Goal: Information Seeking & Learning: Learn about a topic

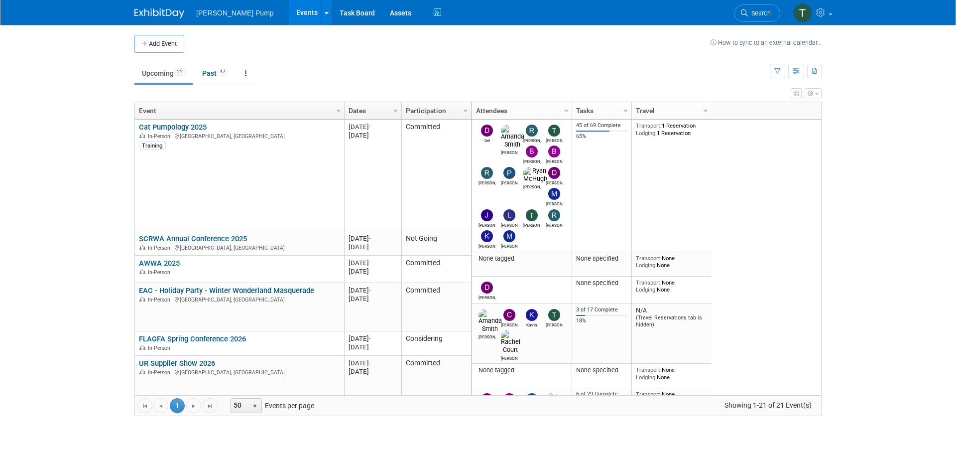
click at [84, 207] on body "[PERSON_NAME] Pump Events Add Event Bulk Upload Events Shareable Event Boards R…" at bounding box center [478, 229] width 956 height 458
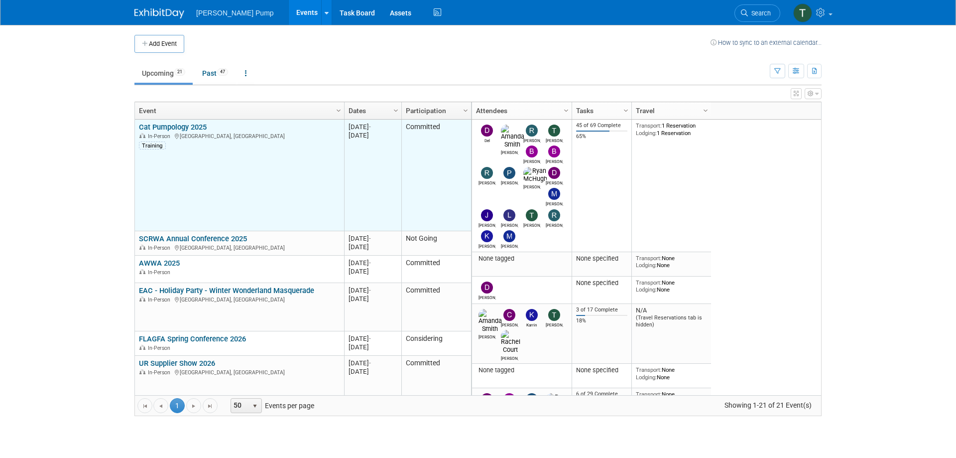
click at [168, 132] on div "In-Person [GEOGRAPHIC_DATA], [GEOGRAPHIC_DATA]" at bounding box center [239, 135] width 201 height 8
click at [175, 127] on link "Cat Pumpology 2025" at bounding box center [173, 127] width 68 height 9
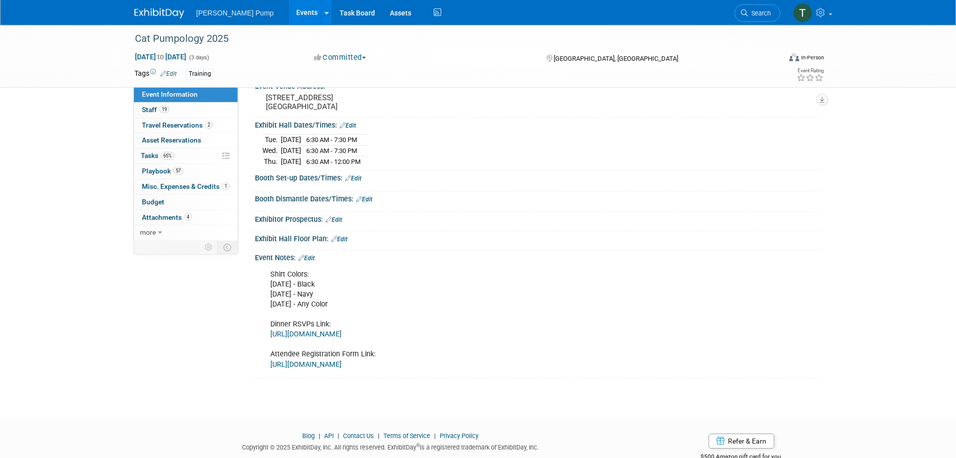
scroll to position [96, 0]
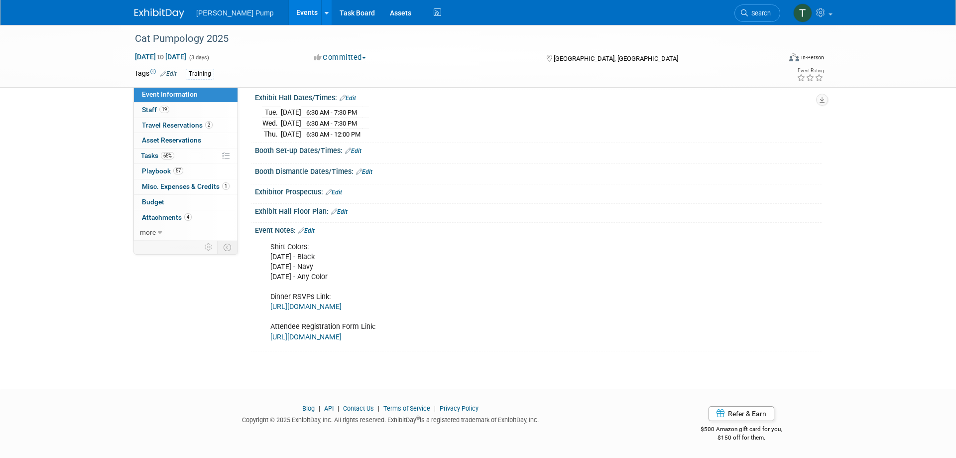
click at [342, 305] on link "https://forms.gle/QU9nzm3bsGBmUcCJ8" at bounding box center [305, 306] width 71 height 8
click at [175, 126] on span "Travel Reservations 2" at bounding box center [177, 125] width 71 height 8
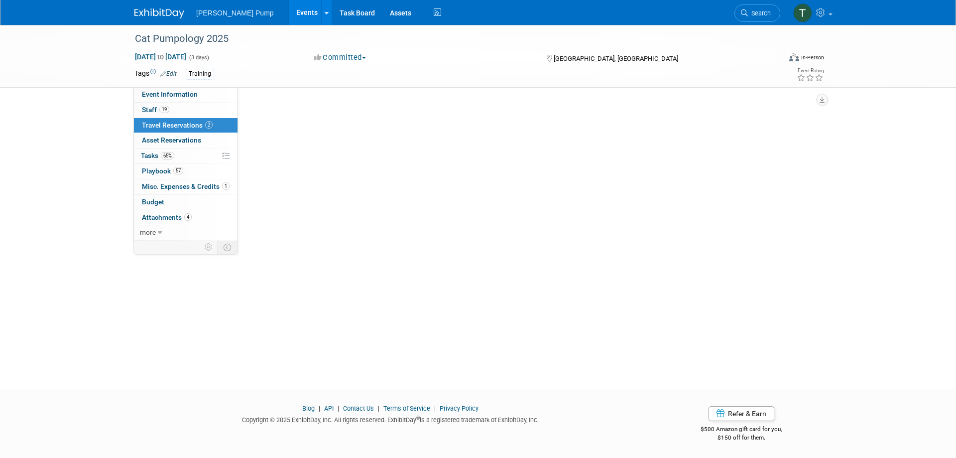
scroll to position [0, 0]
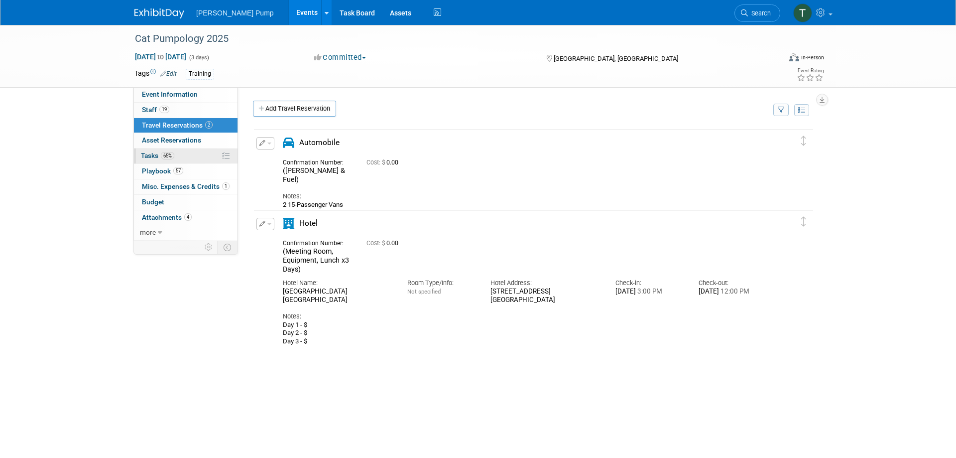
click at [150, 151] on link "65% Tasks 65%" at bounding box center [186, 155] width 104 height 15
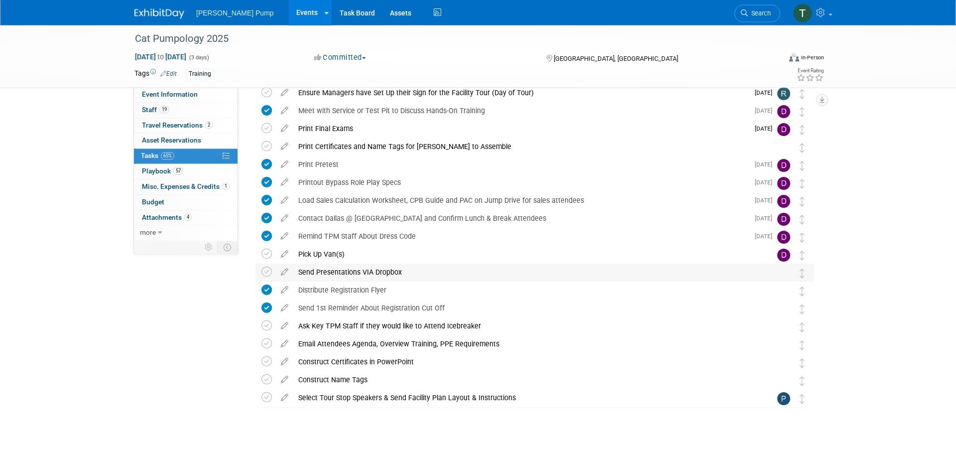
scroll to position [970, 0]
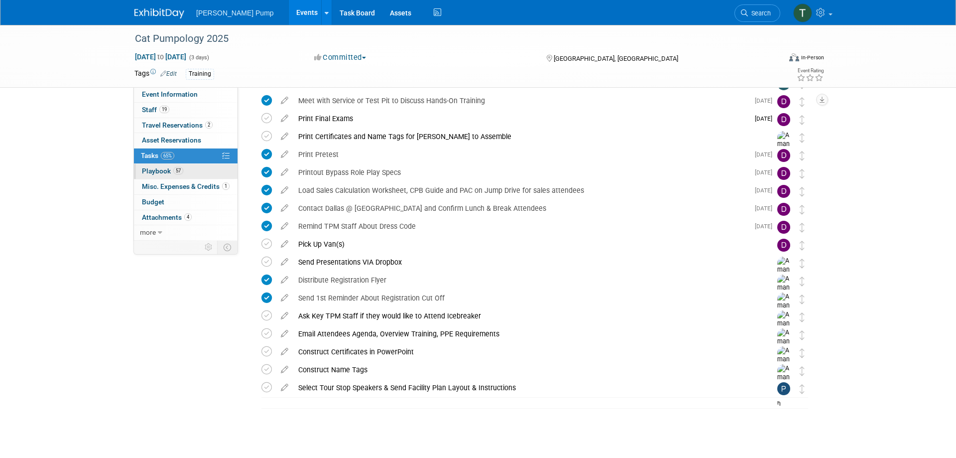
click at [160, 170] on span "Playbook 57" at bounding box center [162, 171] width 41 height 8
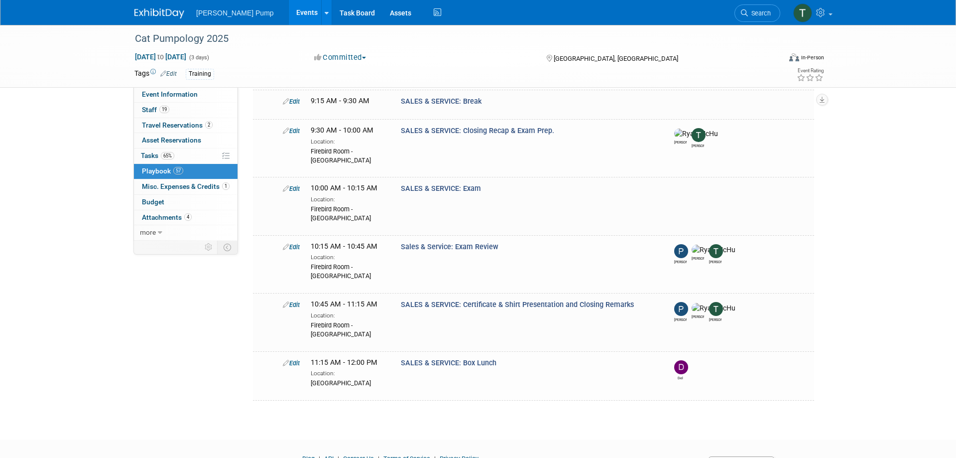
scroll to position [2917, 0]
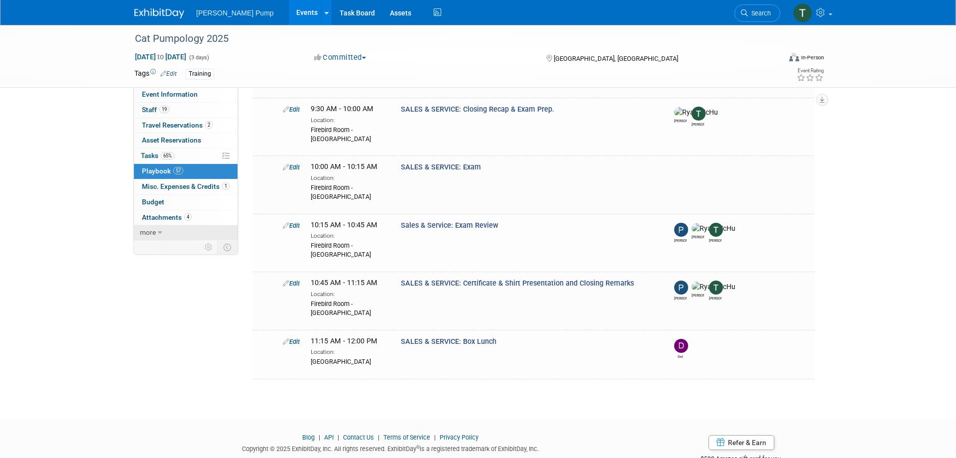
click at [159, 230] on icon at bounding box center [160, 232] width 4 height 7
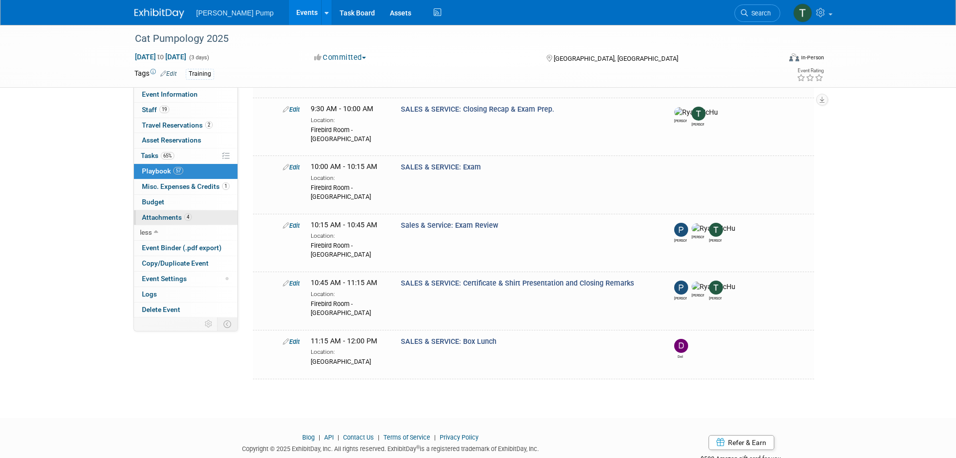
click at [164, 214] on span "Attachments 4" at bounding box center [167, 217] width 50 height 8
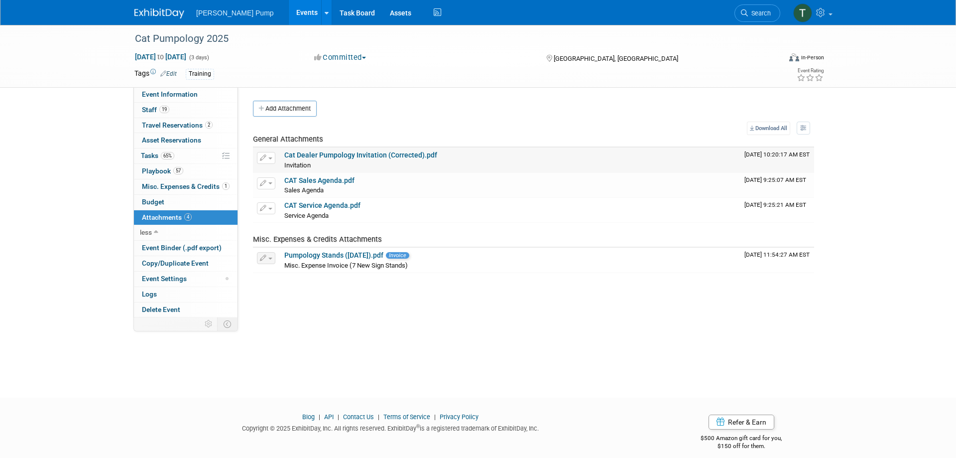
click at [394, 153] on link "Cat Dealer Pumpology Invitation (Corrected).pdf" at bounding box center [360, 155] width 153 height 8
click at [169, 95] on span "Event Information" at bounding box center [170, 94] width 56 height 8
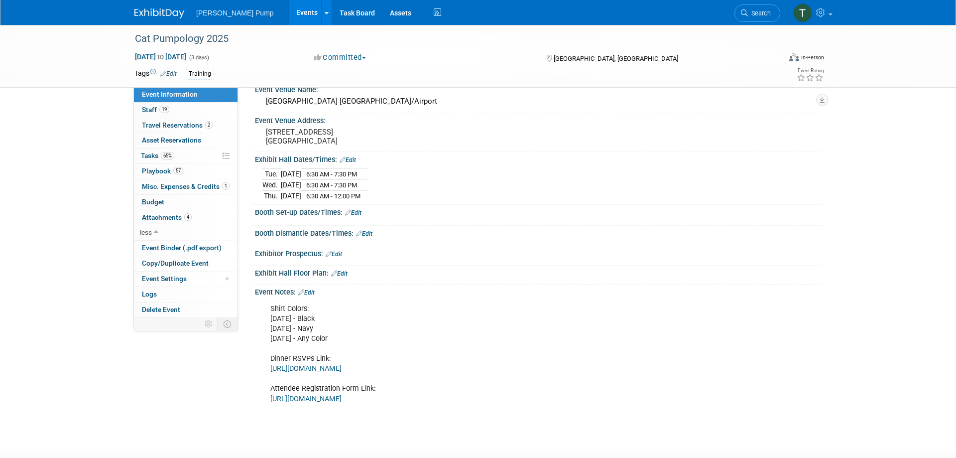
scroll to position [96, 0]
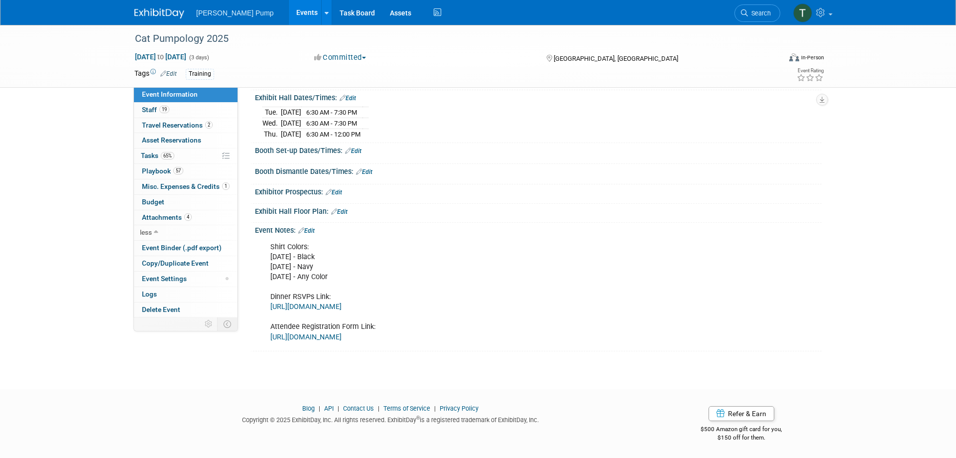
click at [342, 335] on link "https://docs.google.com/spreadsheets/d/1F5aeDXCvskBUoCl8osifMppLf7ZovcyBcaisutv…" at bounding box center [305, 337] width 71 height 8
